Goal: Check status

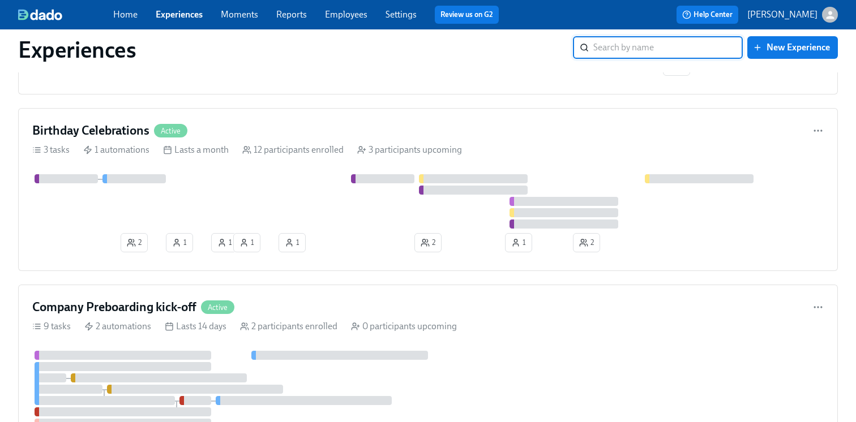
scroll to position [1161, 0]
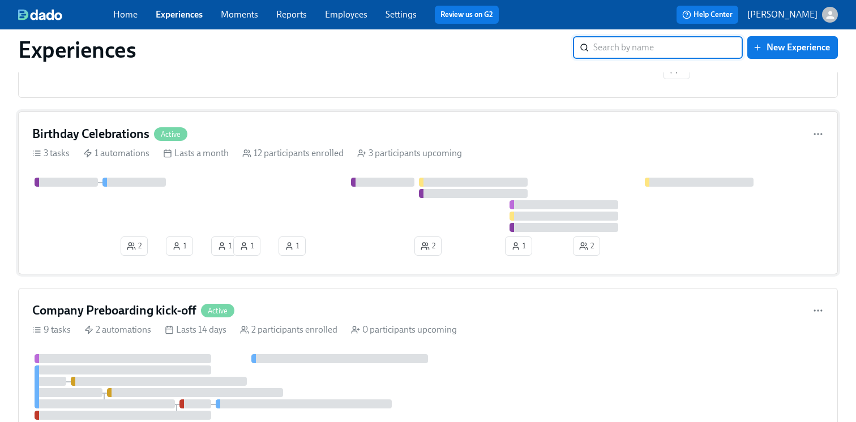
click at [241, 215] on div at bounding box center [427, 205] width 791 height 54
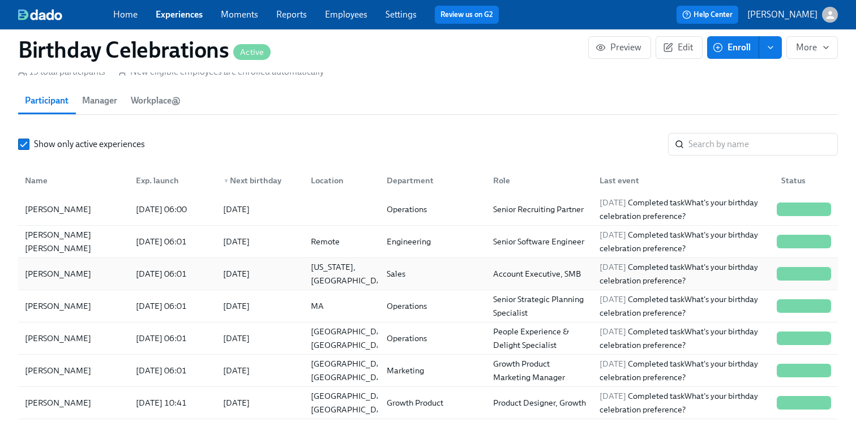
scroll to position [200, 0]
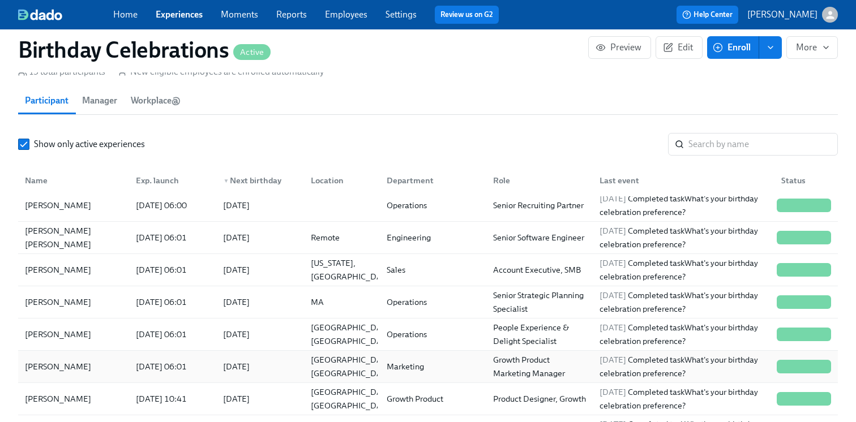
click at [90, 363] on div "[PERSON_NAME]" at bounding box center [57, 367] width 75 height 14
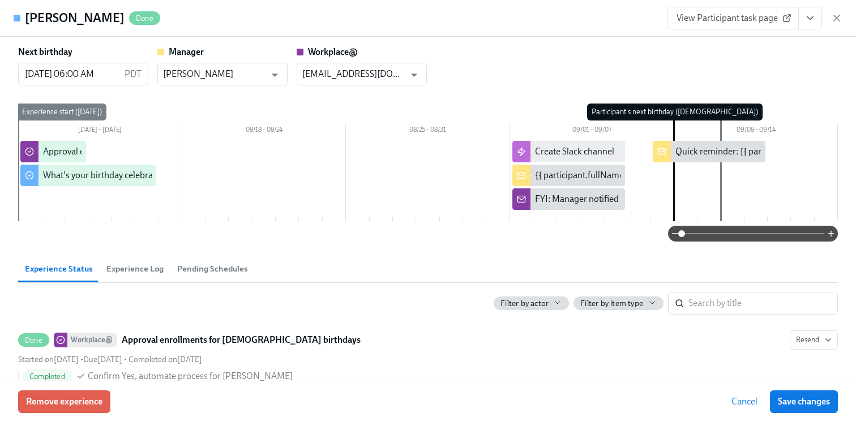
click at [756, 14] on span "View Participant task page" at bounding box center [733, 17] width 113 height 11
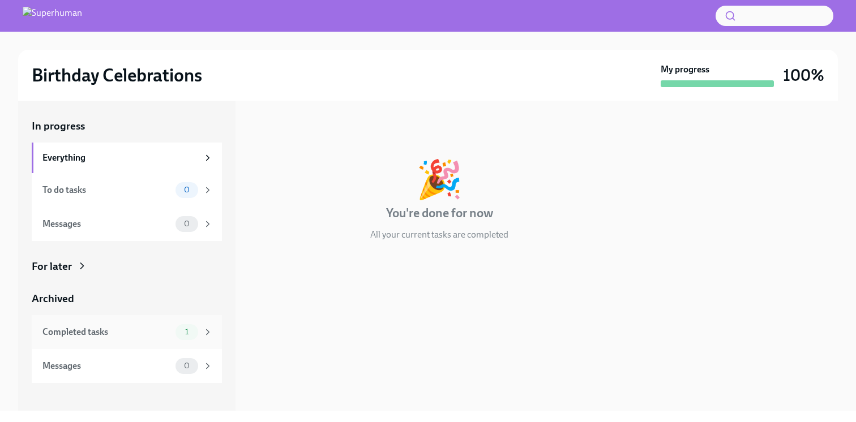
click at [147, 323] on div "Completed tasks 1" at bounding box center [127, 332] width 190 height 34
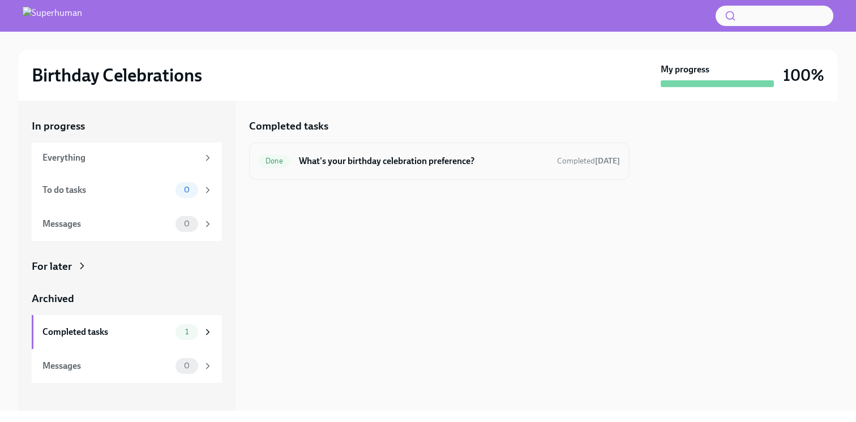
click at [367, 165] on h6 "What's your birthday celebration preference?" at bounding box center [423, 161] width 249 height 12
